Goal: Information Seeking & Learning: Learn about a topic

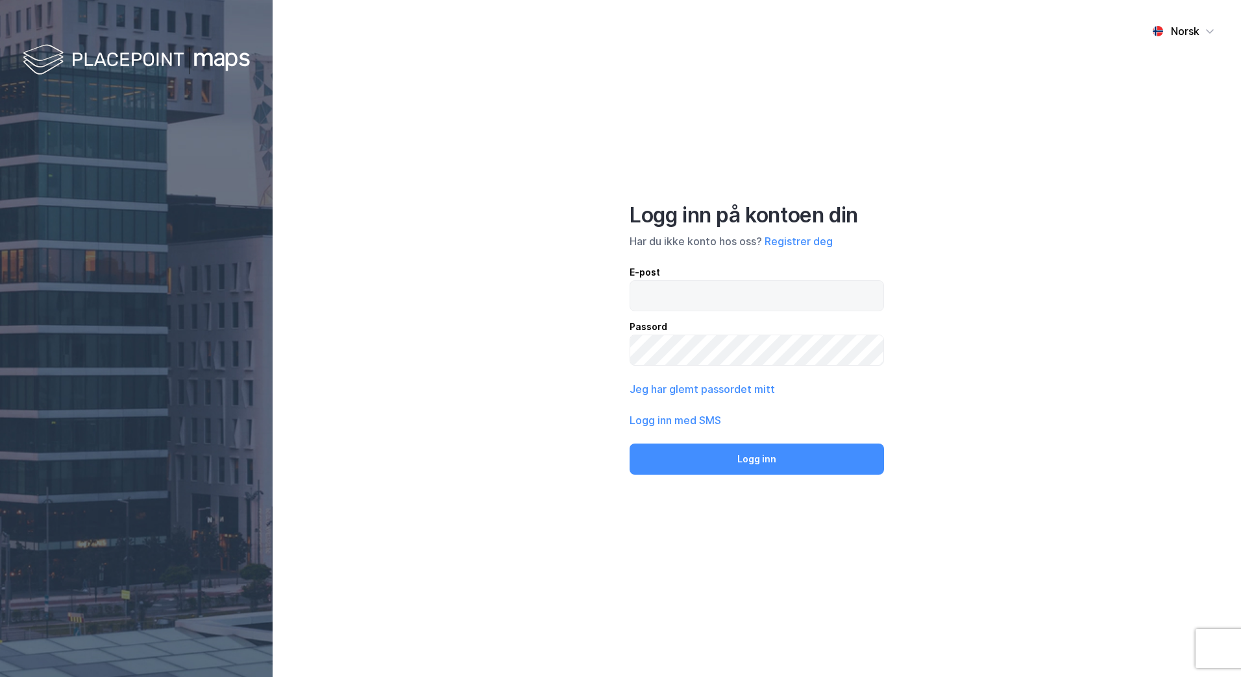
click at [791, 292] on input "email" at bounding box center [756, 296] width 253 height 30
click at [746, 285] on input "email" at bounding box center [756, 296] width 253 height 30
click at [629, 444] on button "Logg inn" at bounding box center [756, 459] width 254 height 31
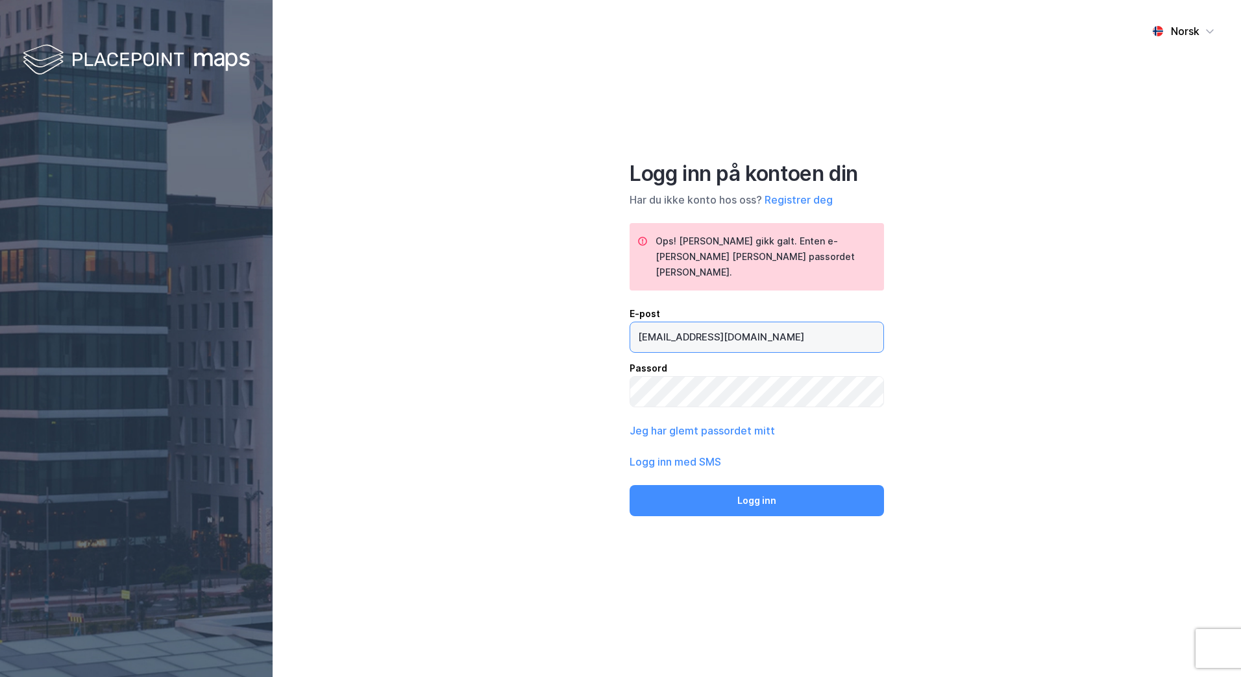
click at [650, 334] on input "[EMAIL_ADDRESS][DOMAIN_NAME]" at bounding box center [756, 338] width 253 height 30
type input "[PERSON_NAME][EMAIL_ADDRESS][DOMAIN_NAME]"
click at [629, 485] on button "Logg inn" at bounding box center [756, 500] width 254 height 31
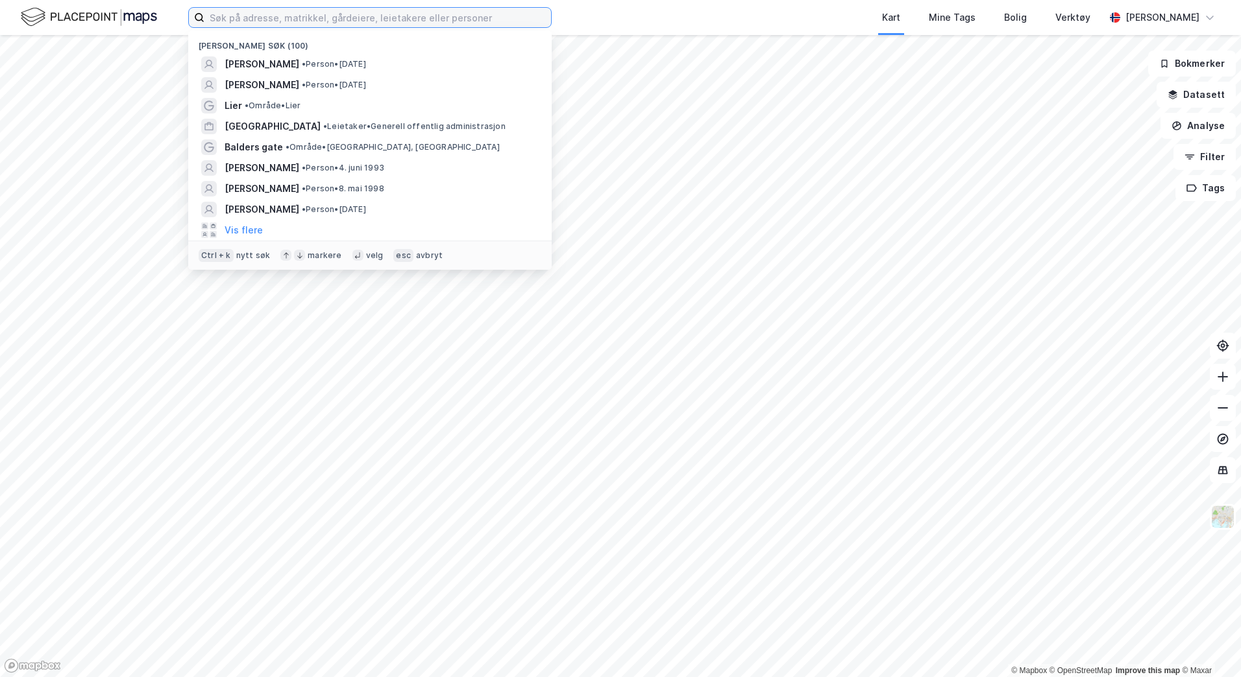
click at [410, 24] on input at bounding box center [377, 17] width 347 height 19
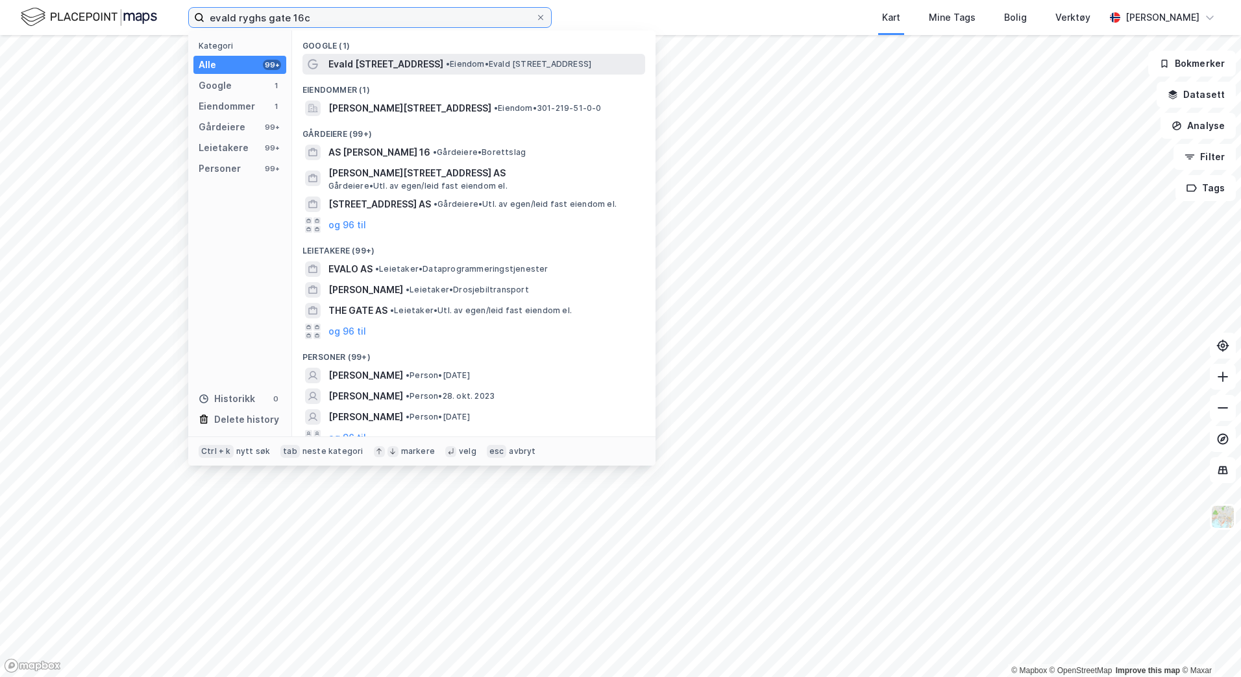
type input "evald ryghs gate 16c"
click at [446, 59] on span "•" at bounding box center [448, 64] width 4 height 10
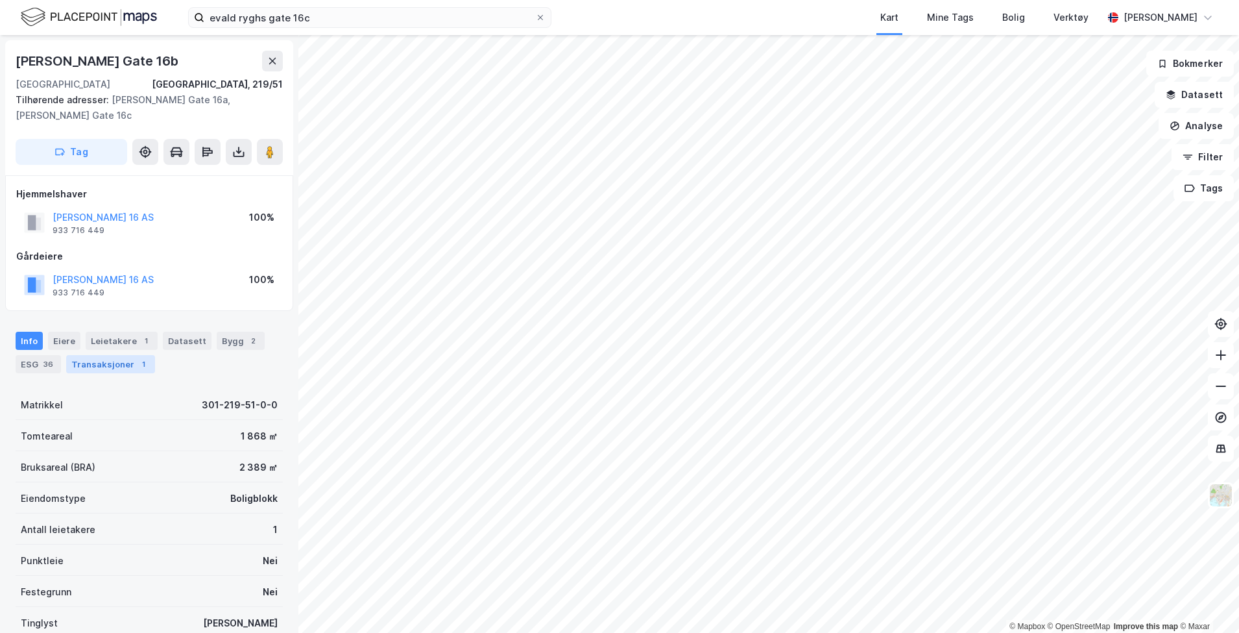
click at [123, 357] on div "Transaksjoner 1" at bounding box center [110, 364] width 89 height 18
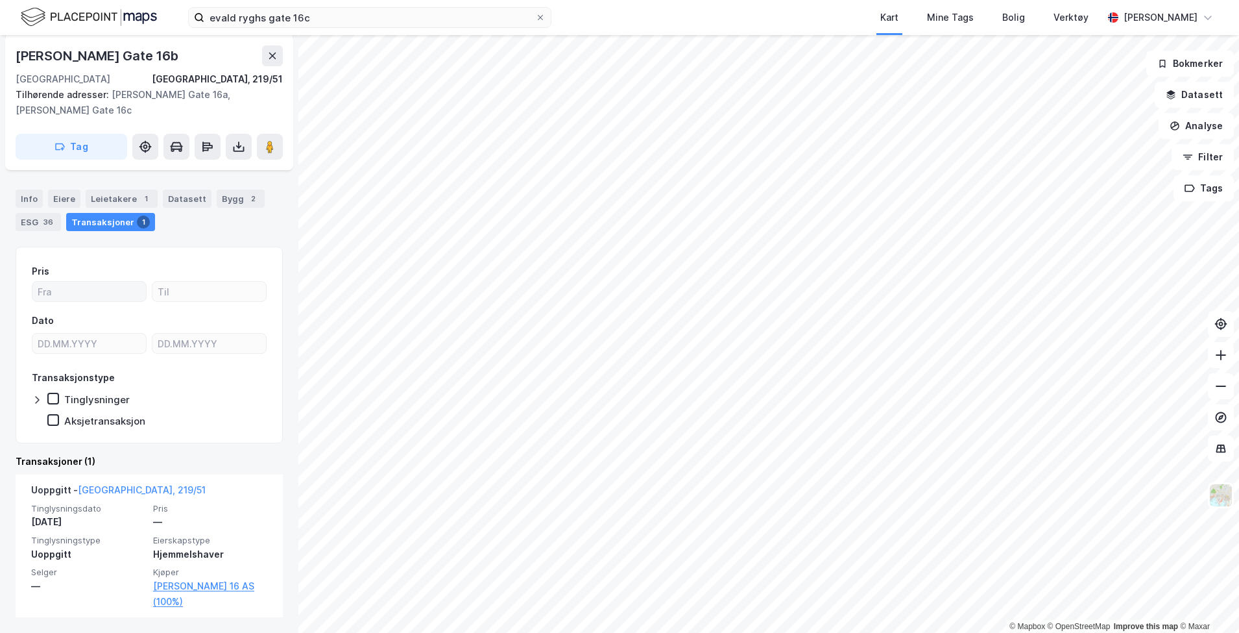
scroll to position [142, 0]
click at [57, 199] on div "Eiere" at bounding box center [64, 198] width 32 height 18
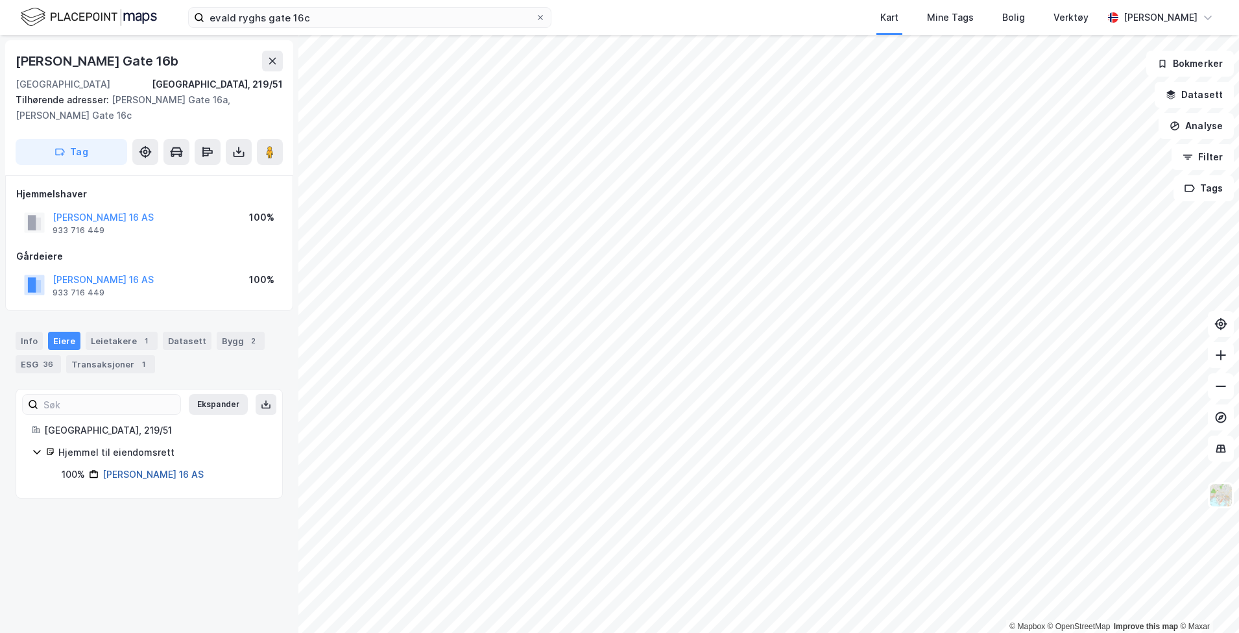
click at [131, 471] on link "[PERSON_NAME] 16 AS" at bounding box center [153, 474] width 101 height 11
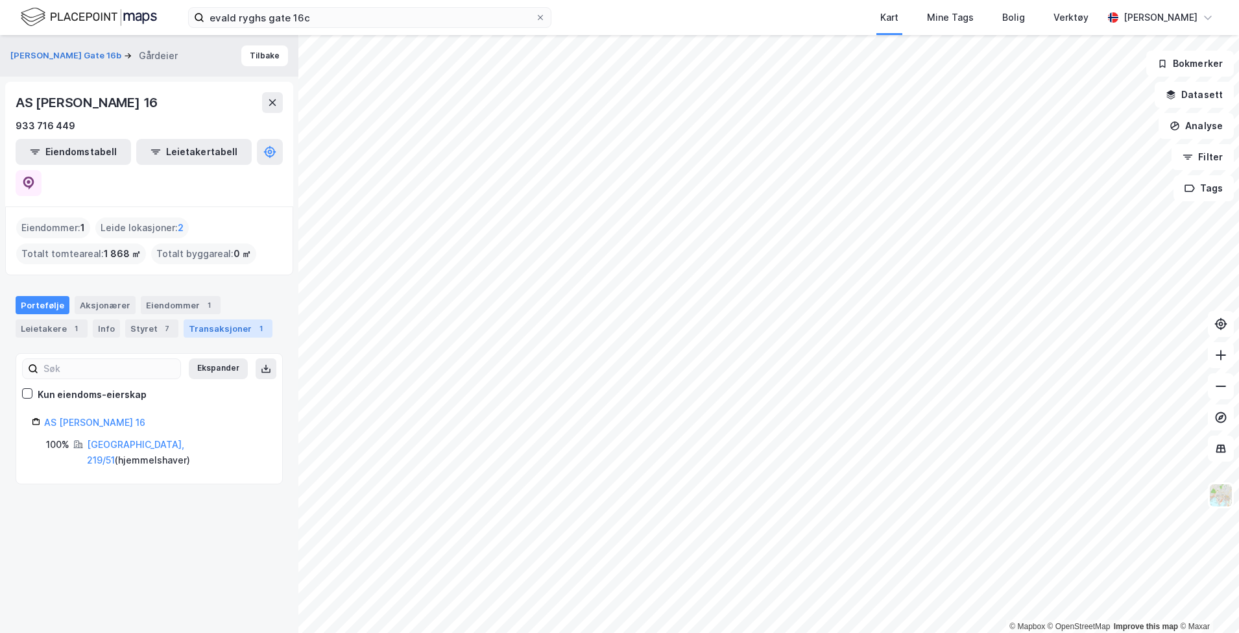
click at [217, 319] on div "Transaksjoner 1" at bounding box center [228, 328] width 89 height 18
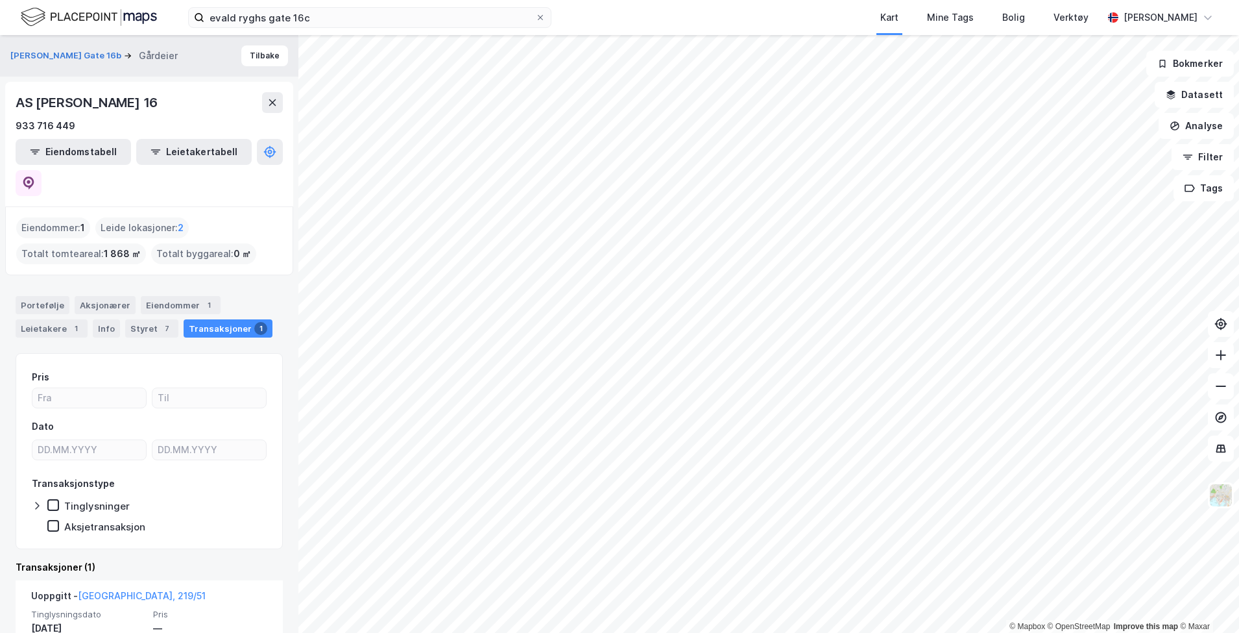
scroll to position [75, 0]
